Goal: Task Accomplishment & Management: Complete application form

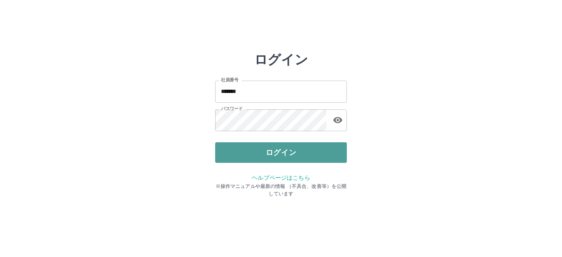
click at [251, 150] on button "ログイン" at bounding box center [281, 152] width 132 height 21
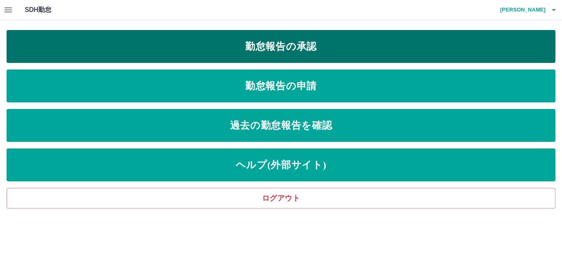
click at [257, 53] on link "勤怠報告の承認" at bounding box center [281, 46] width 549 height 33
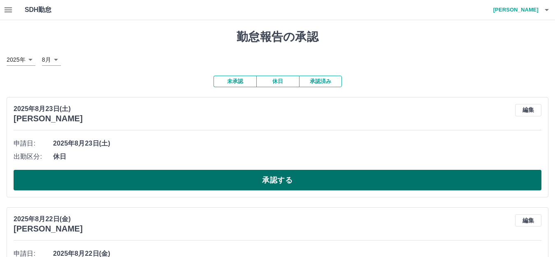
click at [106, 176] on button "承認する" at bounding box center [278, 180] width 528 height 21
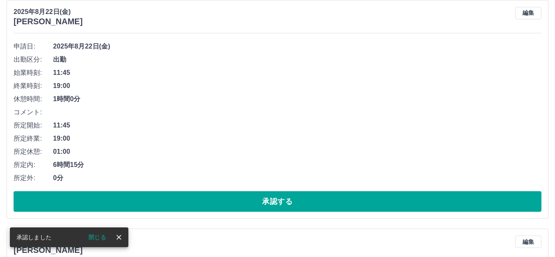
scroll to position [82, 0]
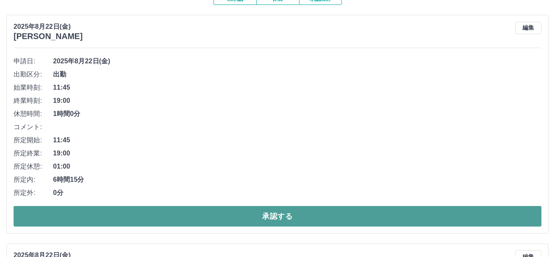
click at [164, 220] on button "承認する" at bounding box center [278, 216] width 528 height 21
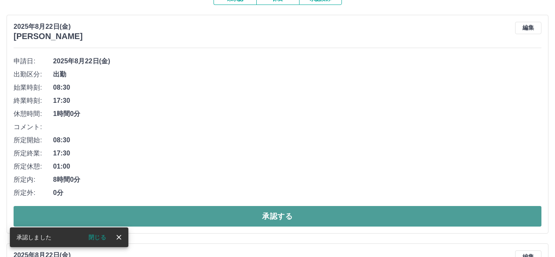
click at [170, 217] on button "承認する" at bounding box center [278, 216] width 528 height 21
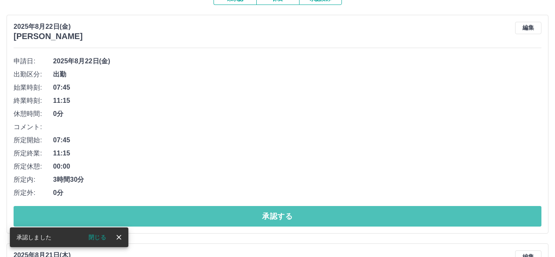
click at [171, 216] on button "承認する" at bounding box center [278, 216] width 528 height 21
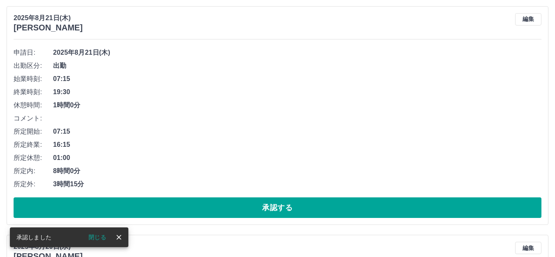
scroll to position [0, 0]
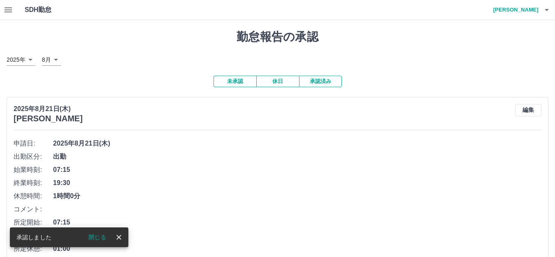
click at [4, 8] on icon "button" at bounding box center [8, 10] width 10 height 10
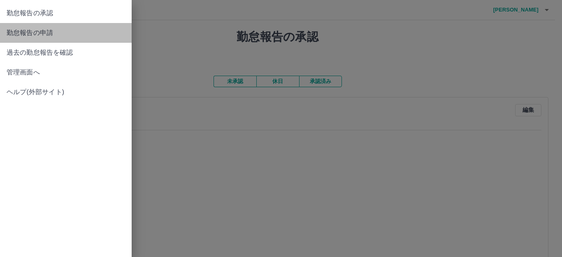
click at [63, 30] on span "勤怠報告の申請" at bounding box center [66, 33] width 118 height 10
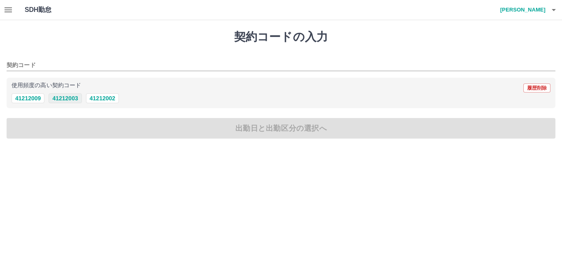
click at [71, 97] on button "41212003" at bounding box center [65, 98] width 33 height 10
type input "********"
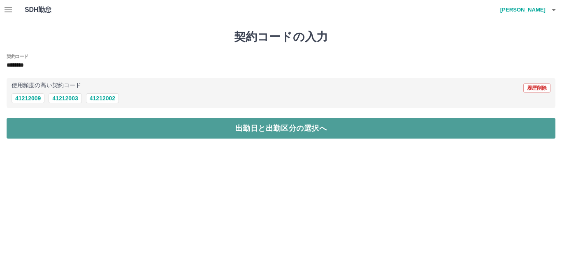
click at [78, 125] on button "出勤日と出勤区分の選択へ" at bounding box center [281, 128] width 549 height 21
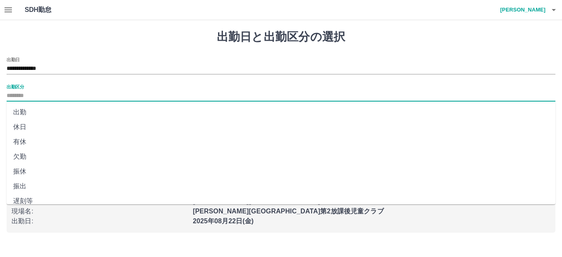
click at [65, 95] on input "出勤区分" at bounding box center [281, 96] width 549 height 10
click at [63, 114] on li "出勤" at bounding box center [281, 112] width 549 height 15
type input "**"
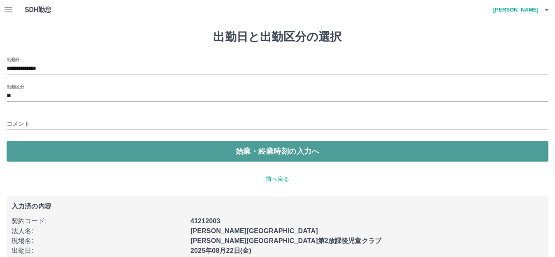
click at [83, 154] on button "始業・終業時刻の入力へ" at bounding box center [278, 151] width 542 height 21
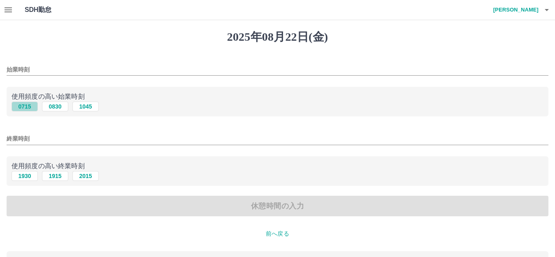
click at [30, 106] on button "0715" at bounding box center [25, 107] width 26 height 10
type input "****"
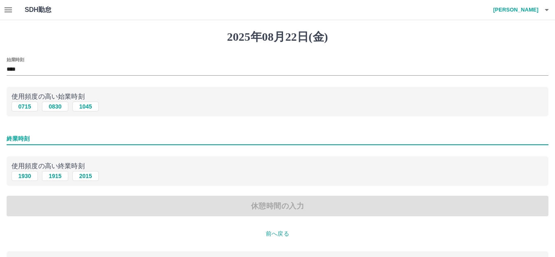
click at [42, 138] on input "終業時刻" at bounding box center [278, 139] width 542 height 12
click at [37, 138] on input "終業時刻" at bounding box center [278, 139] width 542 height 12
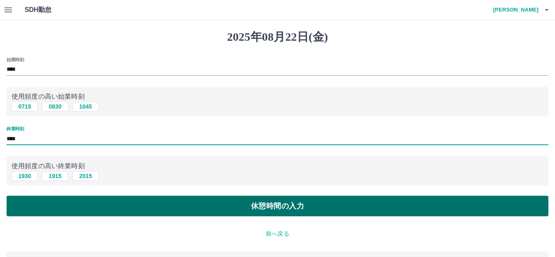
type input "****"
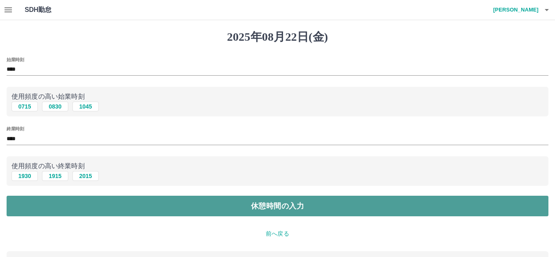
click at [64, 207] on button "休憩時間の入力" at bounding box center [278, 206] width 542 height 21
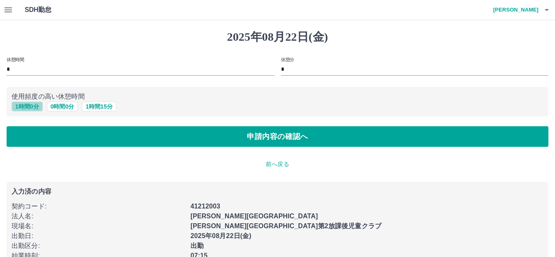
click at [25, 105] on button "1 時間 0 分" at bounding box center [27, 107] width 31 height 10
type input "*"
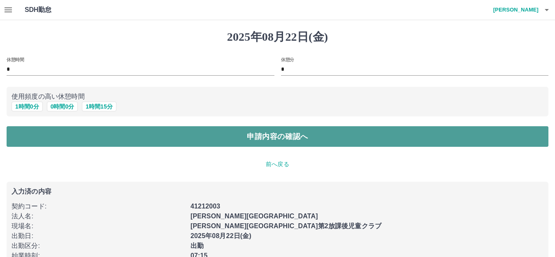
click at [63, 141] on button "申請内容の確認へ" at bounding box center [278, 136] width 542 height 21
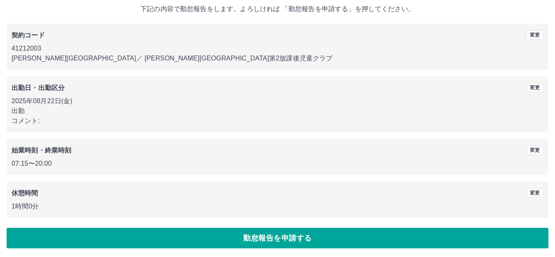
scroll to position [51, 0]
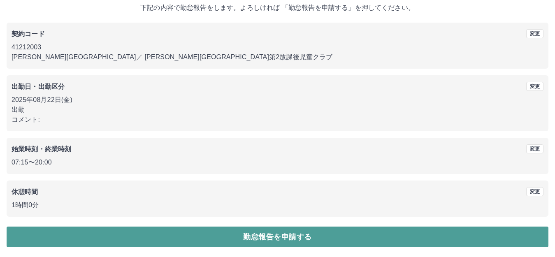
click at [75, 232] on button "勤怠報告を申請する" at bounding box center [278, 237] width 542 height 21
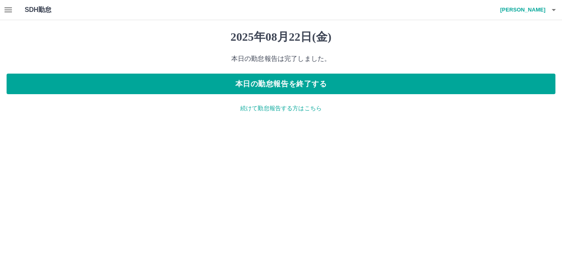
click at [253, 109] on p "続けて勤怠報告する方はこちら" at bounding box center [281, 108] width 549 height 9
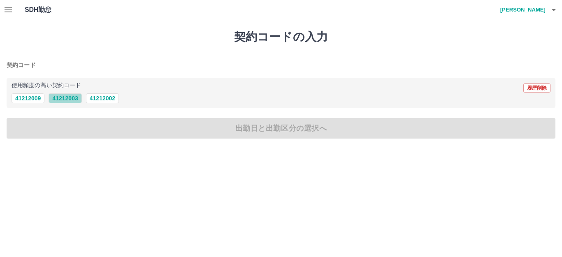
click at [70, 98] on button "41212003" at bounding box center [65, 98] width 33 height 10
type input "********"
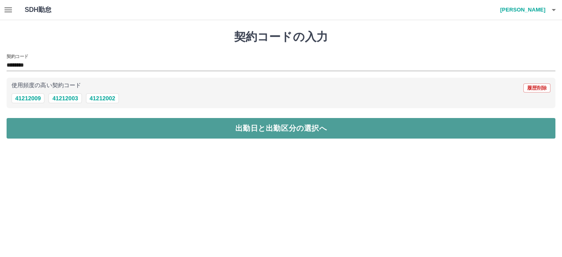
click at [70, 129] on button "出勤日と出勤区分の選択へ" at bounding box center [281, 128] width 549 height 21
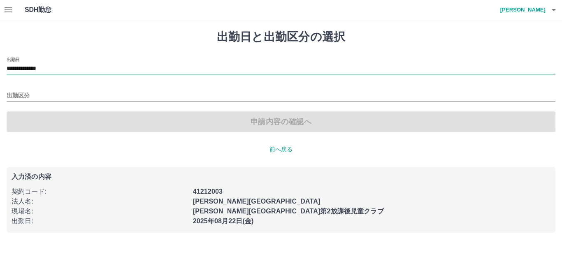
click at [65, 64] on input "**********" at bounding box center [281, 69] width 549 height 10
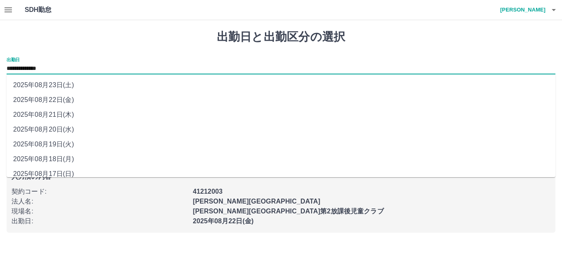
click at [67, 85] on li "2025年08月23日(土)" at bounding box center [281, 85] width 549 height 15
type input "**********"
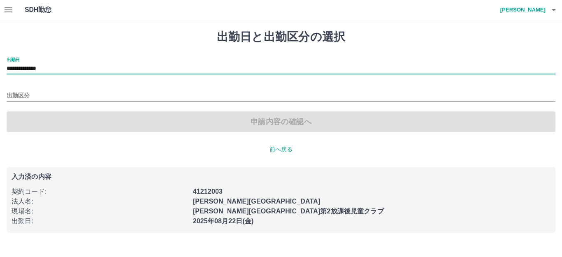
click at [66, 87] on div "出勤区分" at bounding box center [281, 92] width 549 height 17
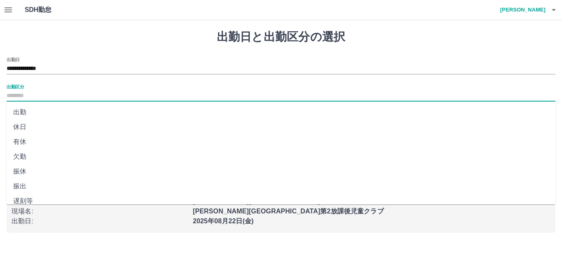
click at [32, 96] on input "出勤区分" at bounding box center [281, 96] width 549 height 10
click at [24, 127] on li "休日" at bounding box center [281, 127] width 549 height 15
type input "**"
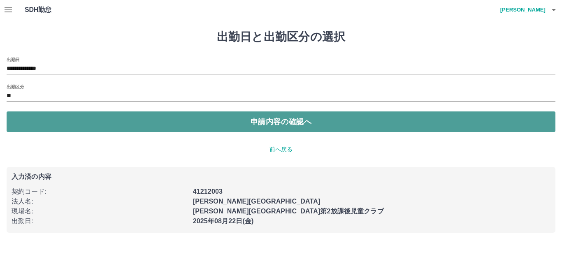
click at [35, 122] on button "申請内容の確認へ" at bounding box center [281, 121] width 549 height 21
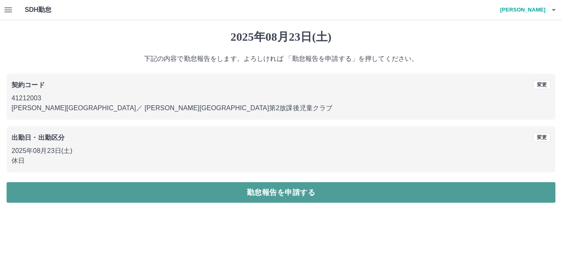
click at [75, 192] on button "勤怠報告を申請する" at bounding box center [281, 192] width 549 height 21
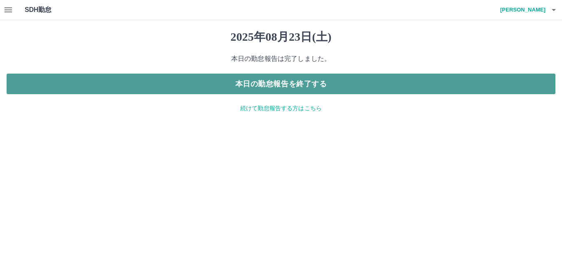
click at [216, 87] on button "本日の勤怠報告を終了する" at bounding box center [281, 84] width 549 height 21
